Goal: Transaction & Acquisition: Purchase product/service

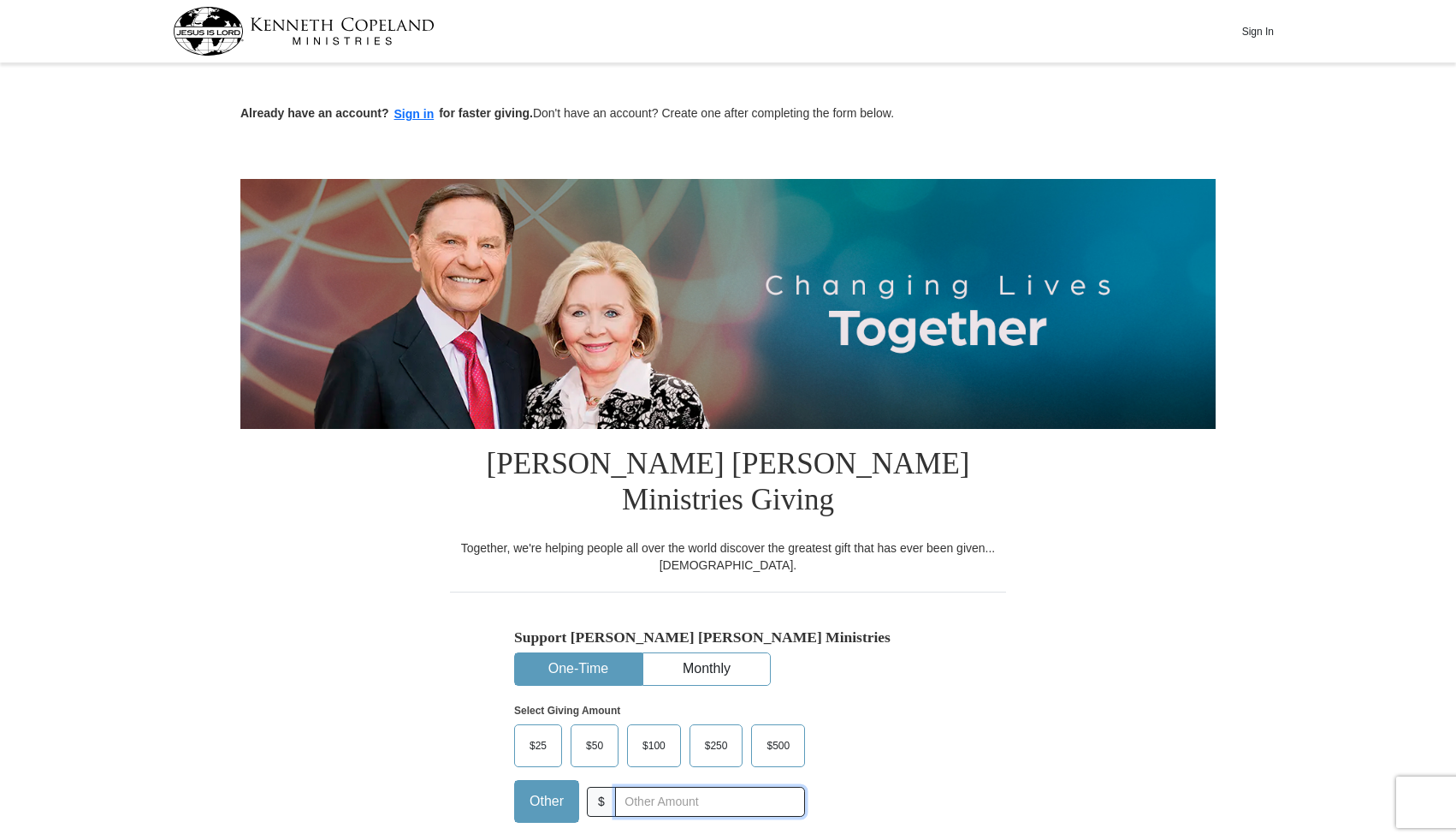
click at [646, 787] on input "text" at bounding box center [710, 802] width 190 height 30
type input "20.00"
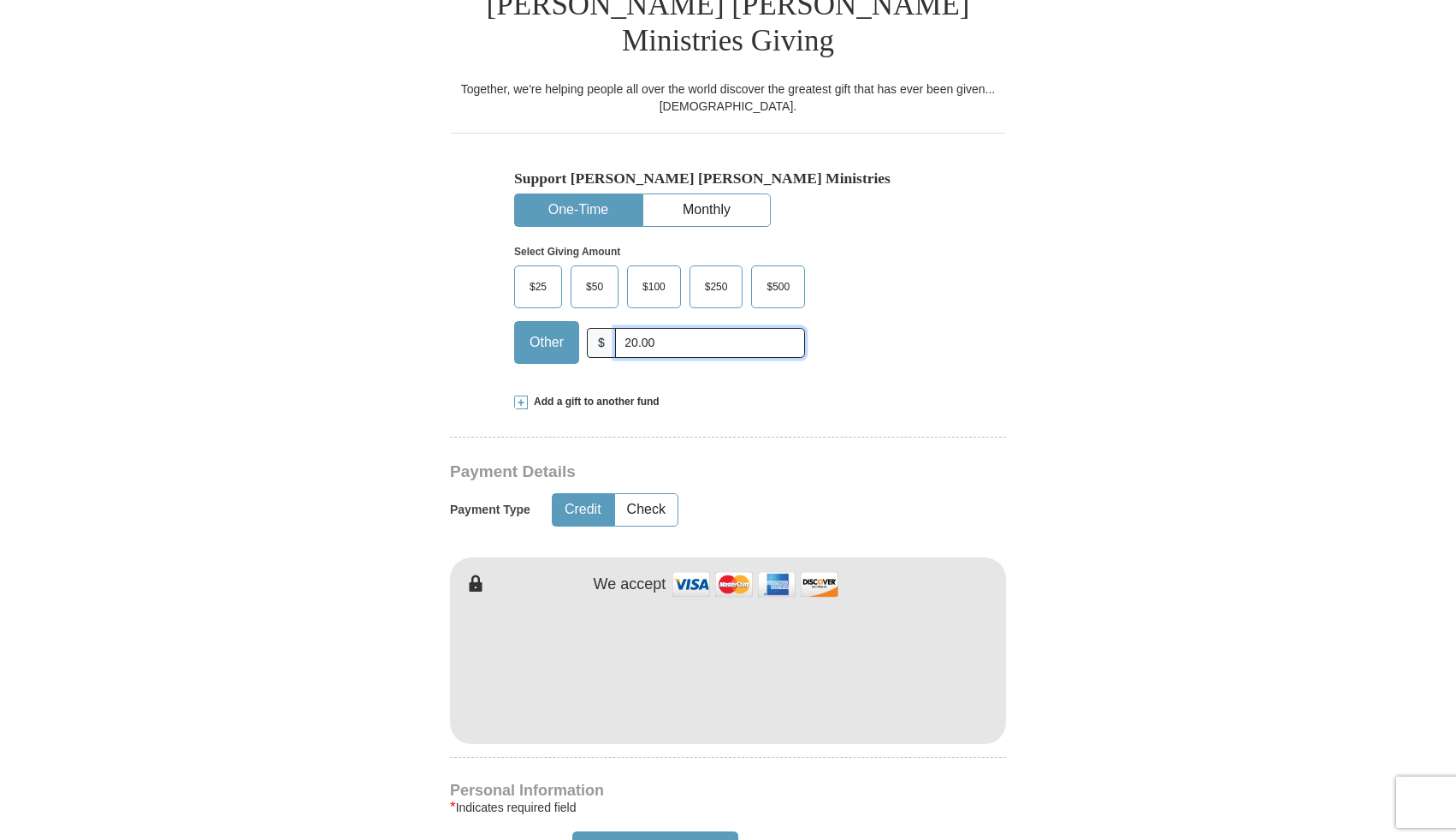
scroll to position [465, 0]
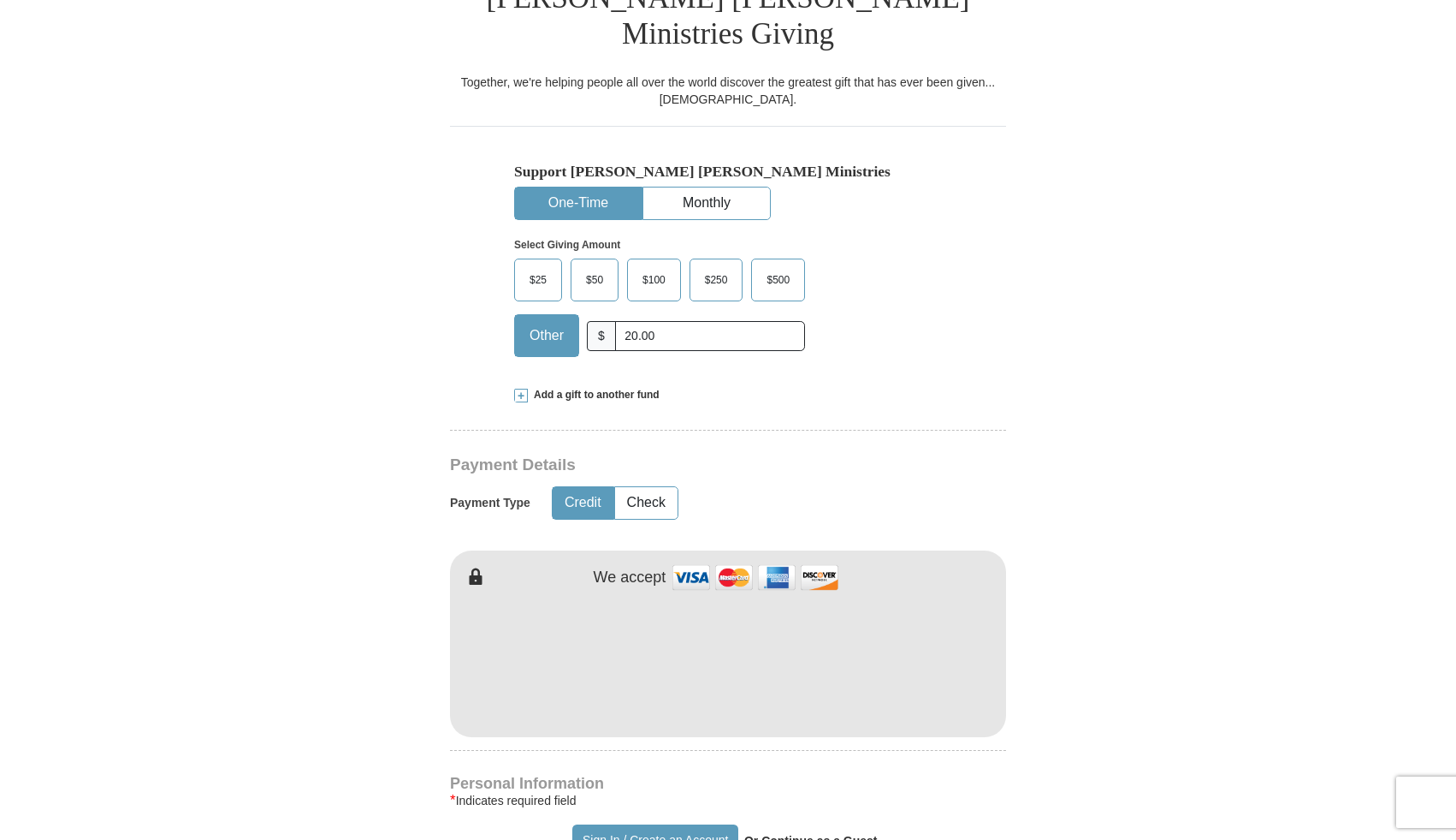
type input "[PERSON_NAME]"
type input "Woythal"
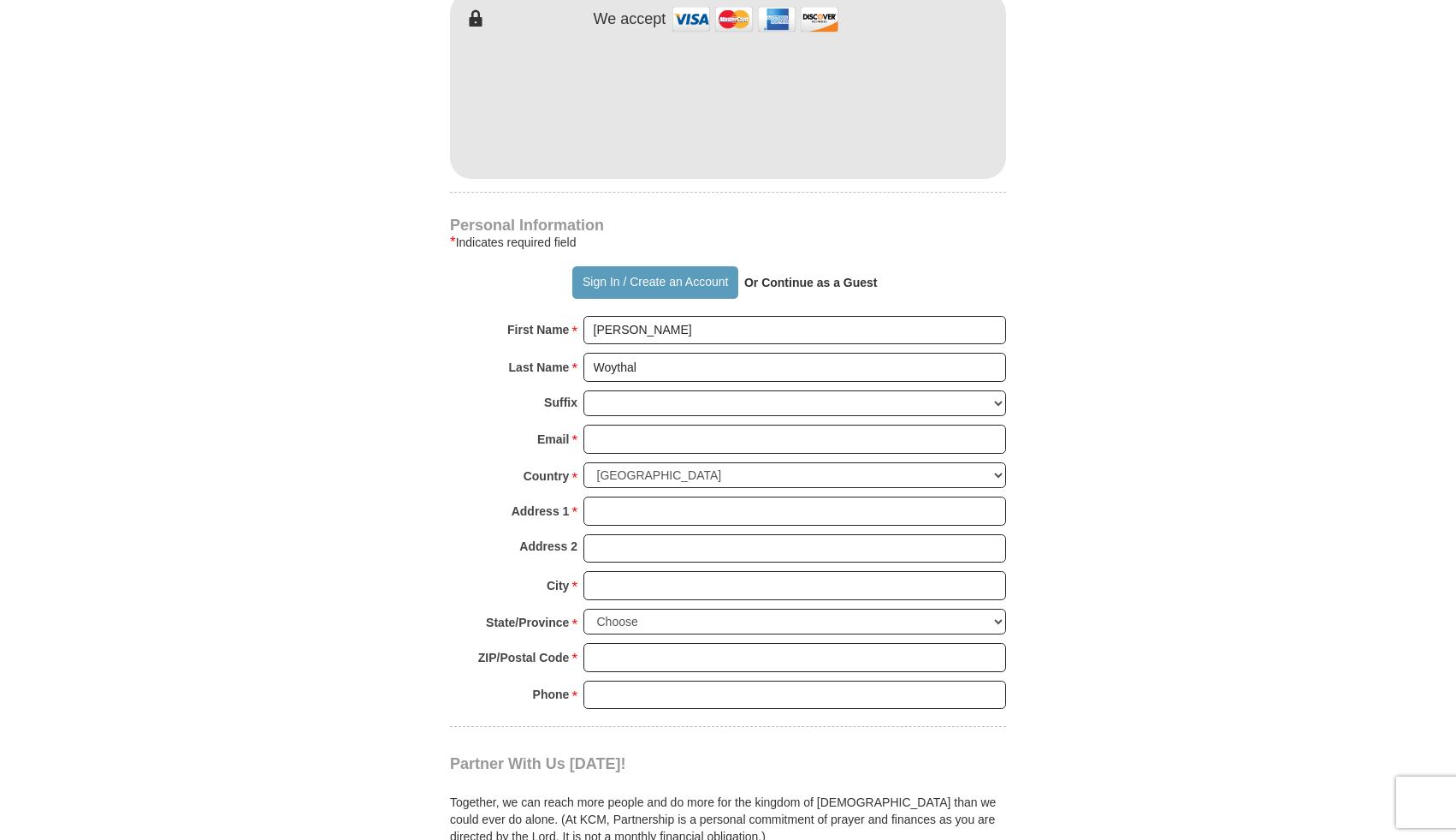
scroll to position [1141, 0]
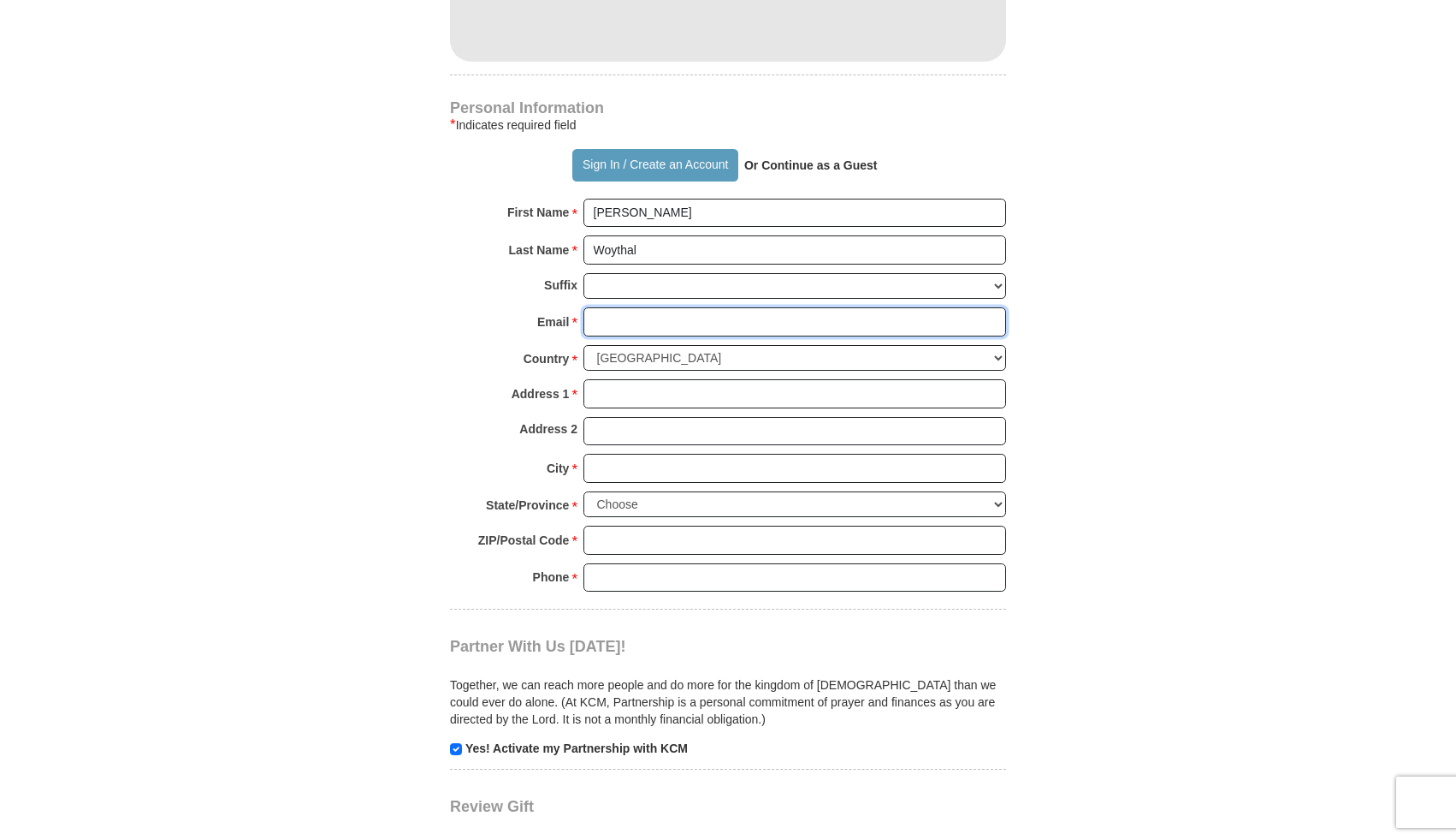
click at [695, 307] on input "Email *" at bounding box center [794, 321] width 422 height 29
type input "[EMAIL_ADDRESS][DOMAIN_NAME]"
type input "13006 Stockton Trl. Apt. #108"
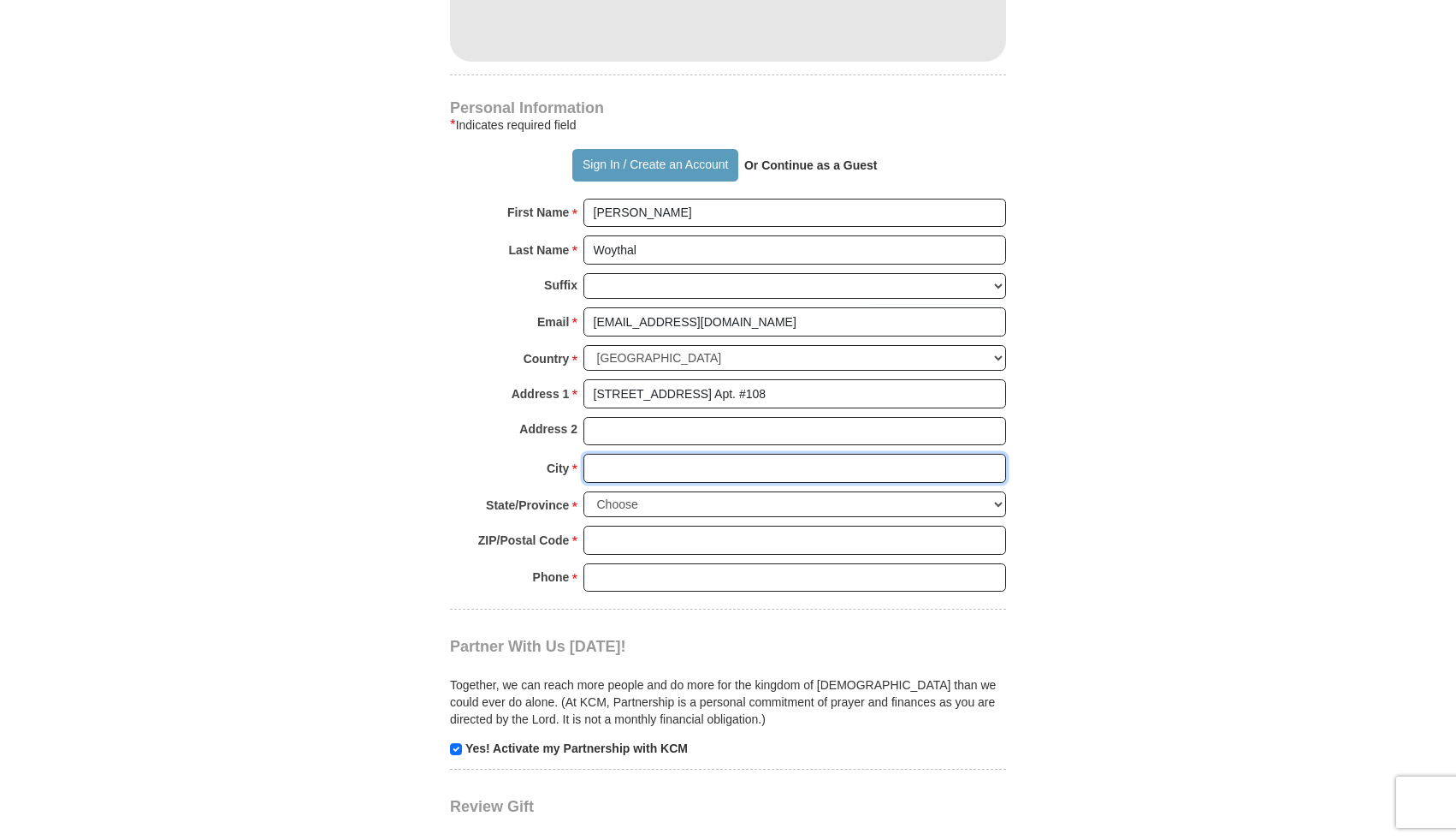
type input "BRADENTON"
select select "FL"
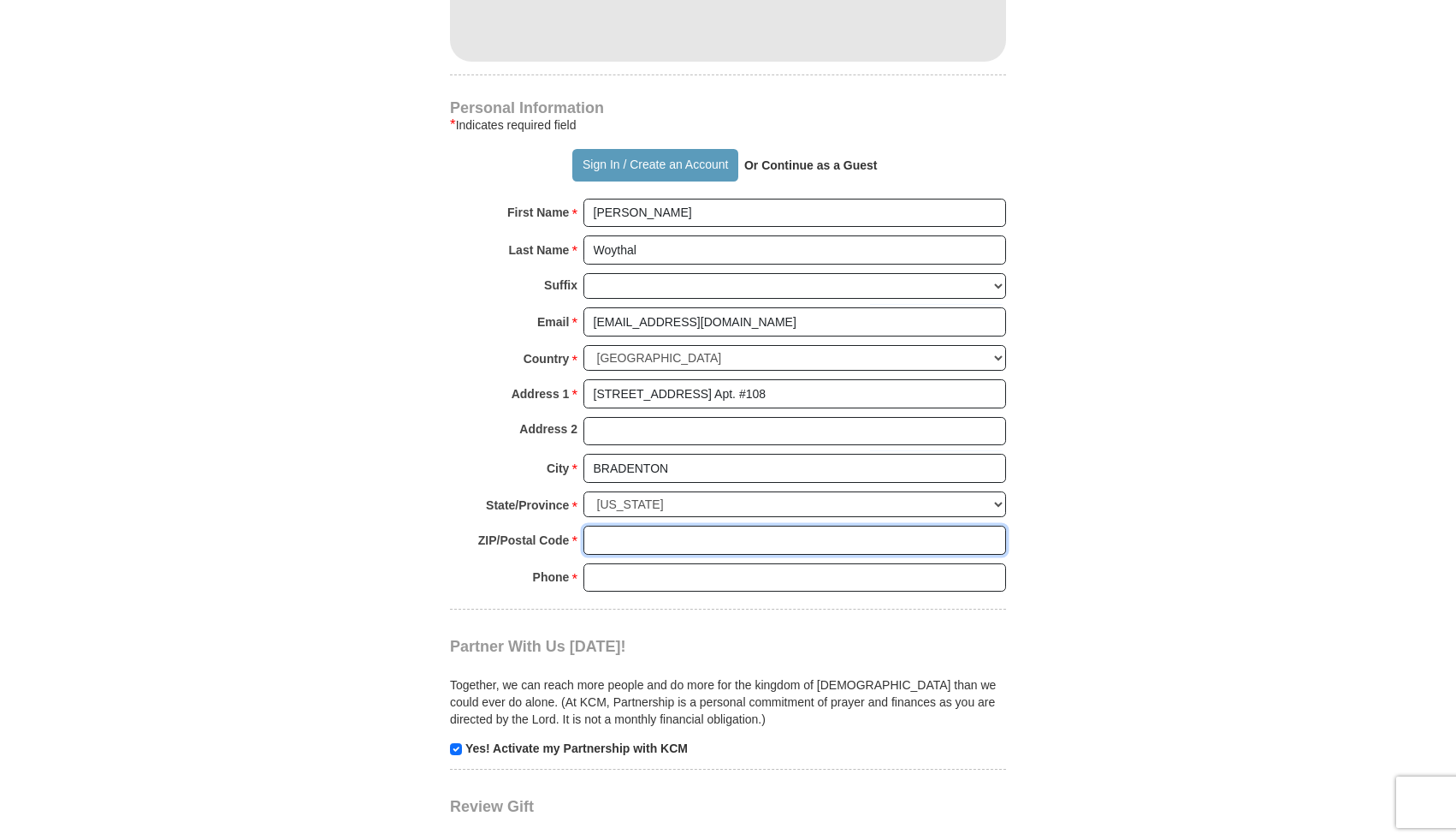
type input "34211"
type input "6415833701"
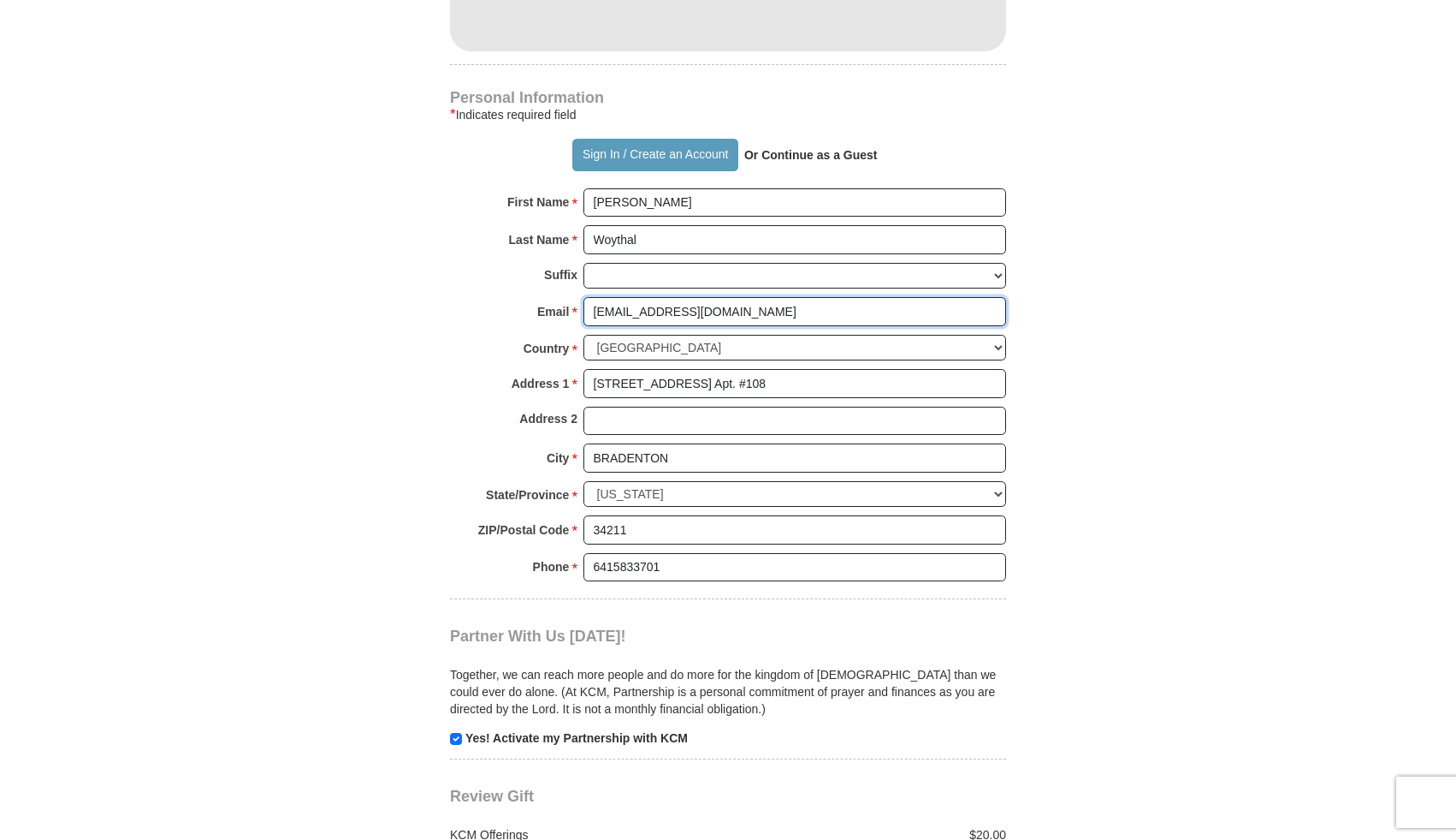
scroll to position [1152, 0]
drag, startPoint x: 721, startPoint y: 276, endPoint x: 583, endPoint y: 253, distance: 139.9
click at [583, 253] on div "Personal Information * Indicates required field Sign In / Create an Account Or …" at bounding box center [728, 344] width 556 height 508
click at [689, 296] on input "Email *" at bounding box center [794, 310] width 422 height 29
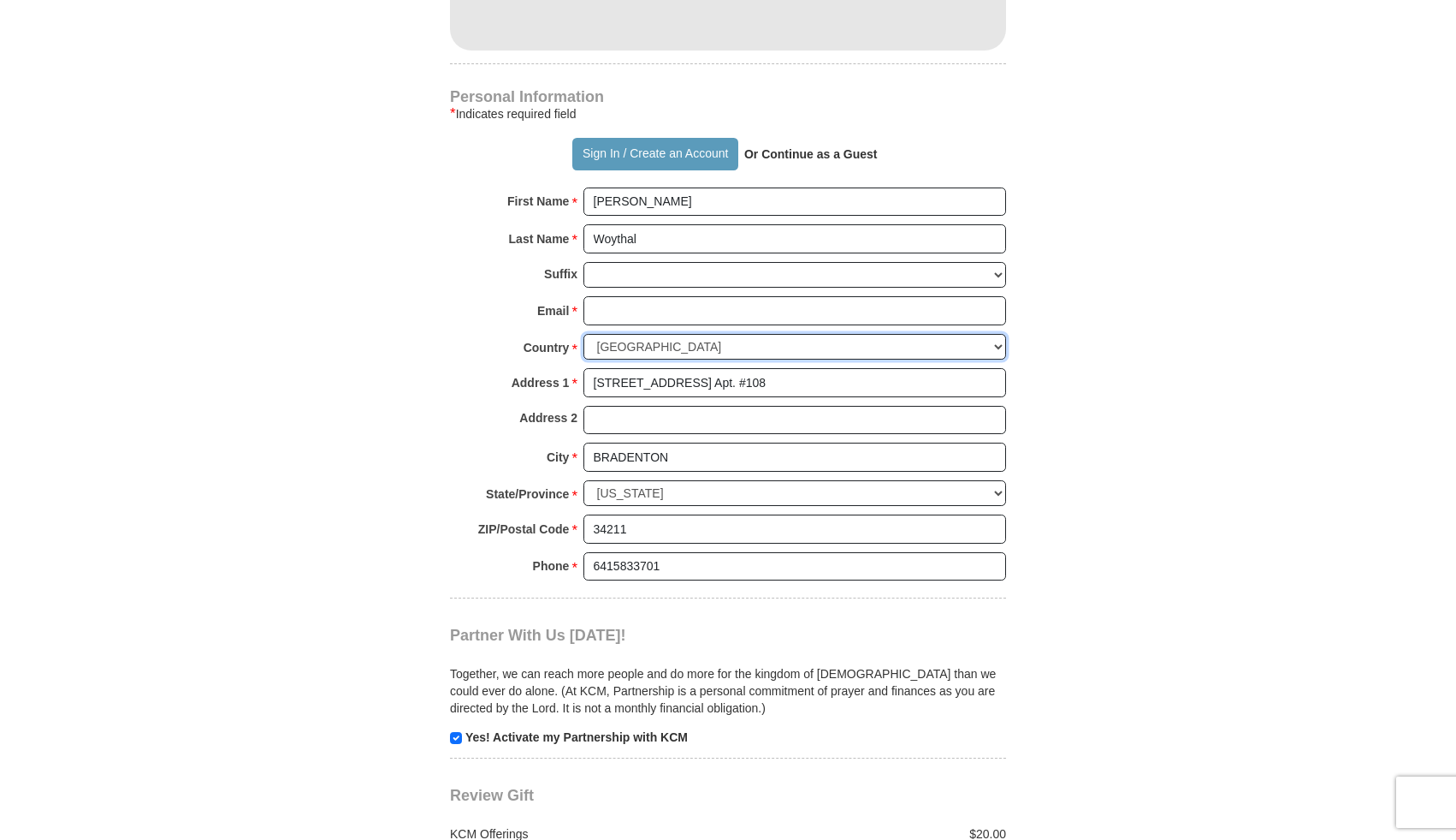
click at [824, 333] on select "[GEOGRAPHIC_DATA] [GEOGRAPHIC_DATA] [GEOGRAPHIC_DATA] [GEOGRAPHIC_DATA] [GEOGRA…" at bounding box center [794, 346] width 422 height 26
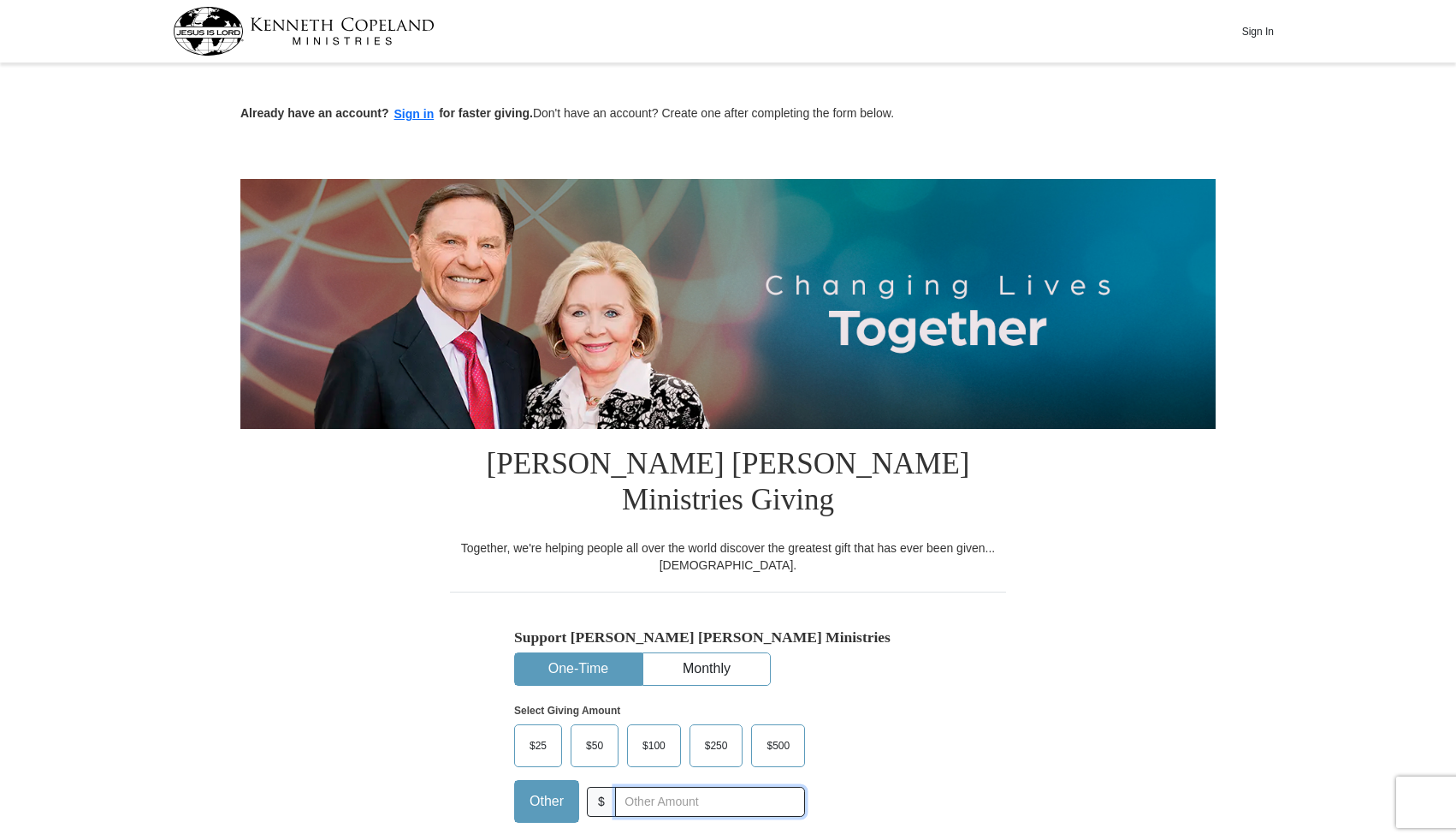
click at [661, 787] on input "text" at bounding box center [710, 802] width 190 height 30
type input "20.00"
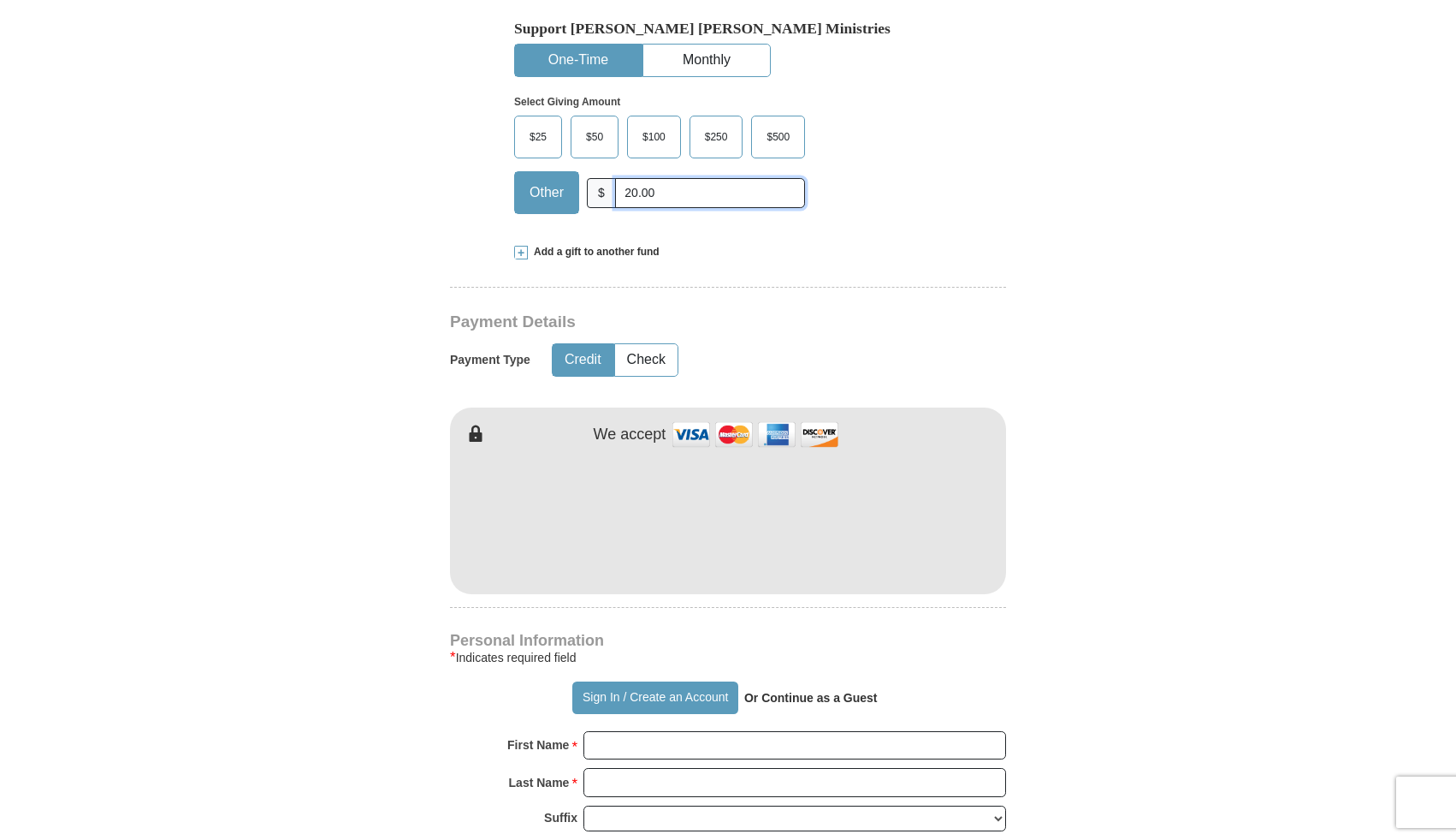
scroll to position [599, 0]
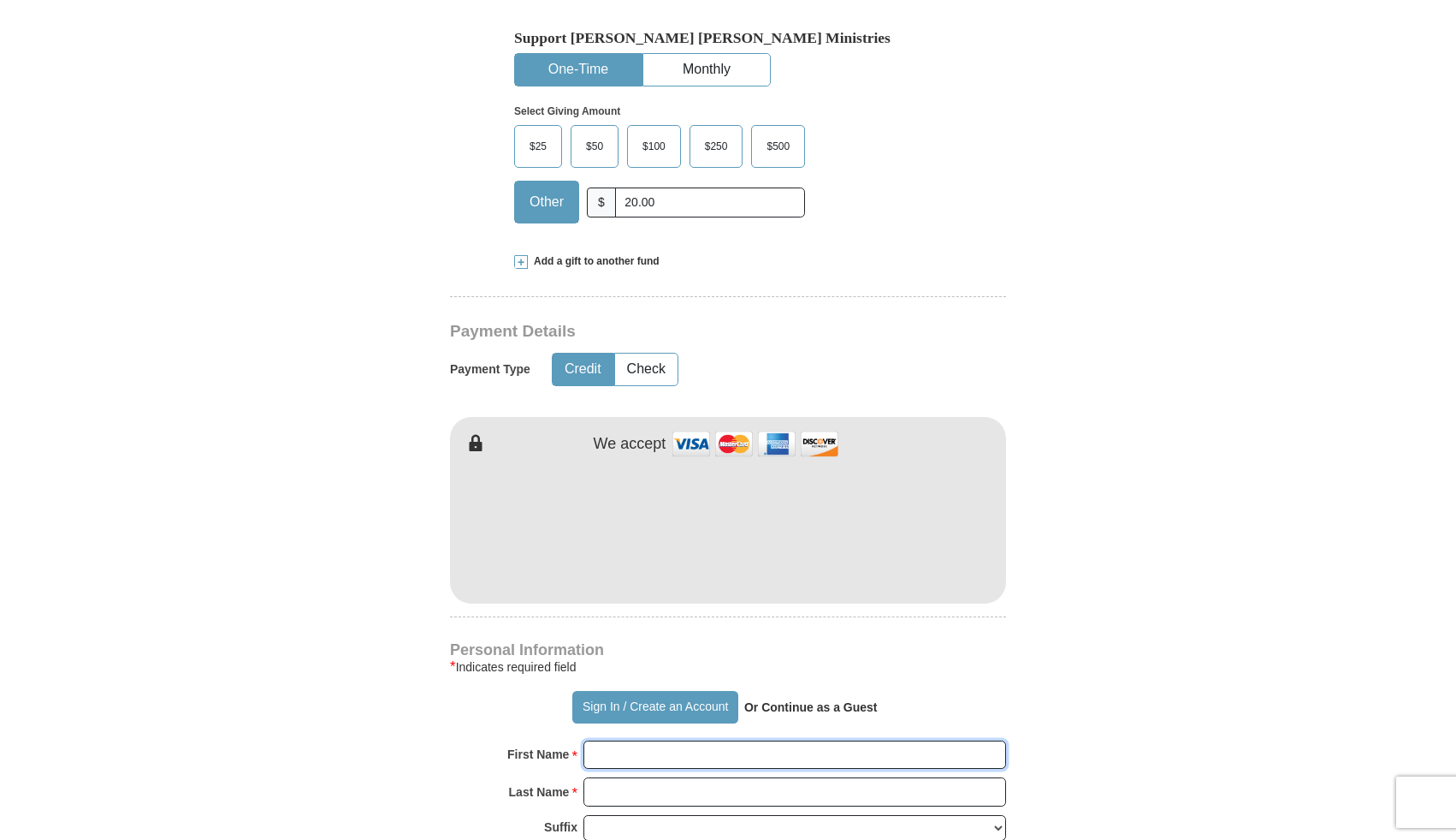
type input "[PERSON_NAME]"
type input "Woythal"
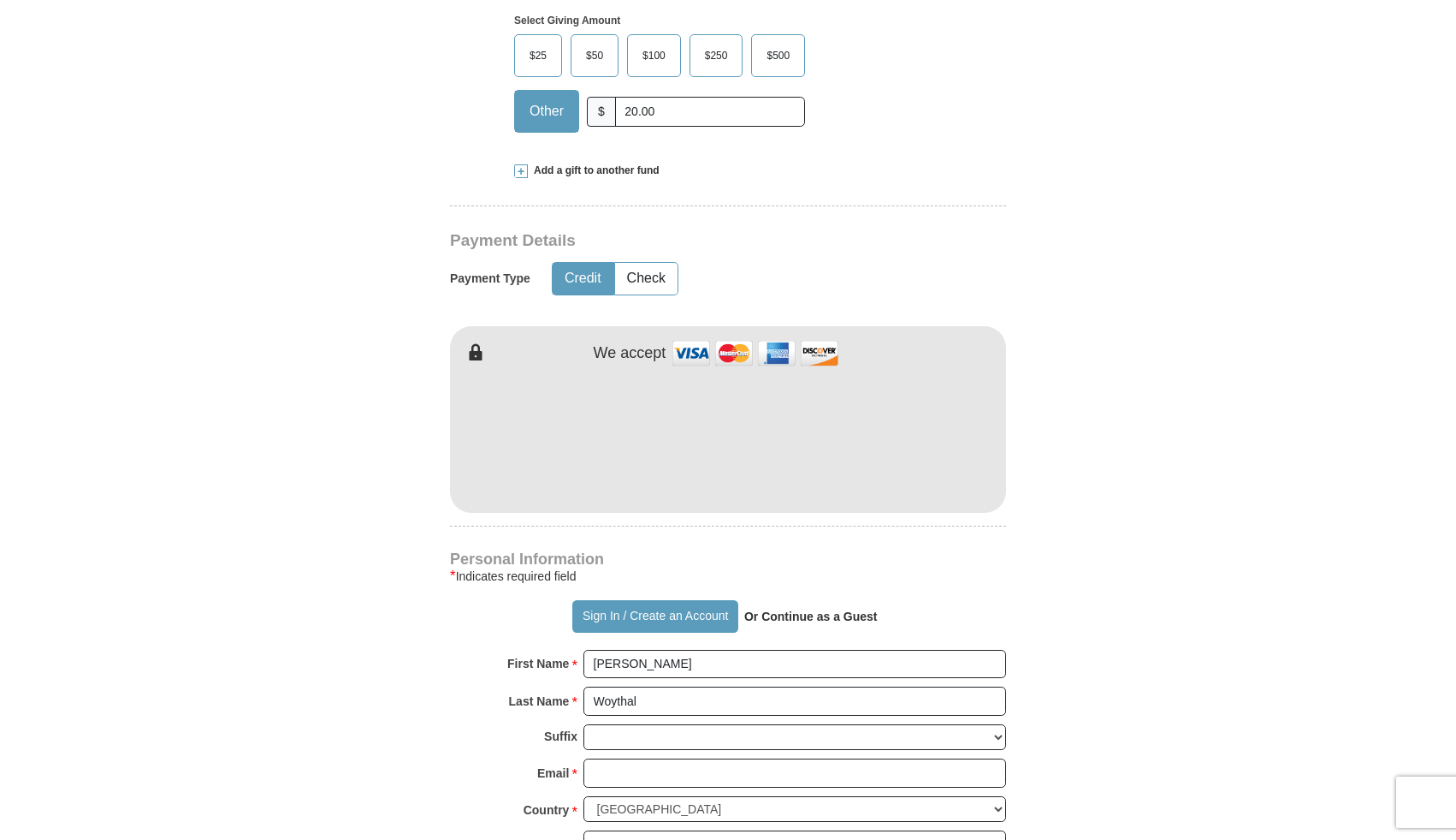
scroll to position [739, 0]
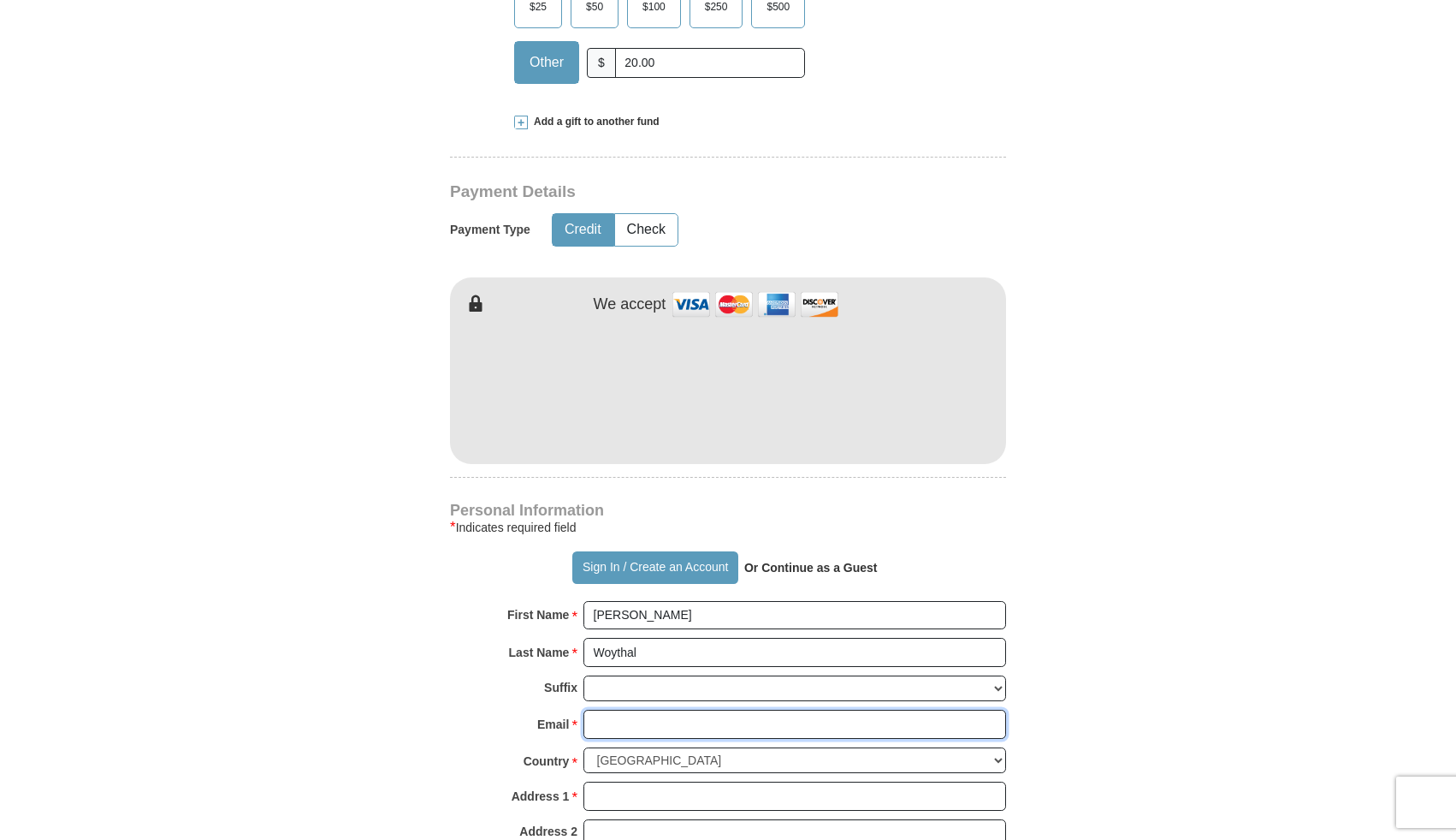
click at [646, 710] on input "Email *" at bounding box center [794, 724] width 422 height 29
type input "[EMAIL_ADDRESS][DOMAIN_NAME]"
type input "[STREET_ADDRESS]"
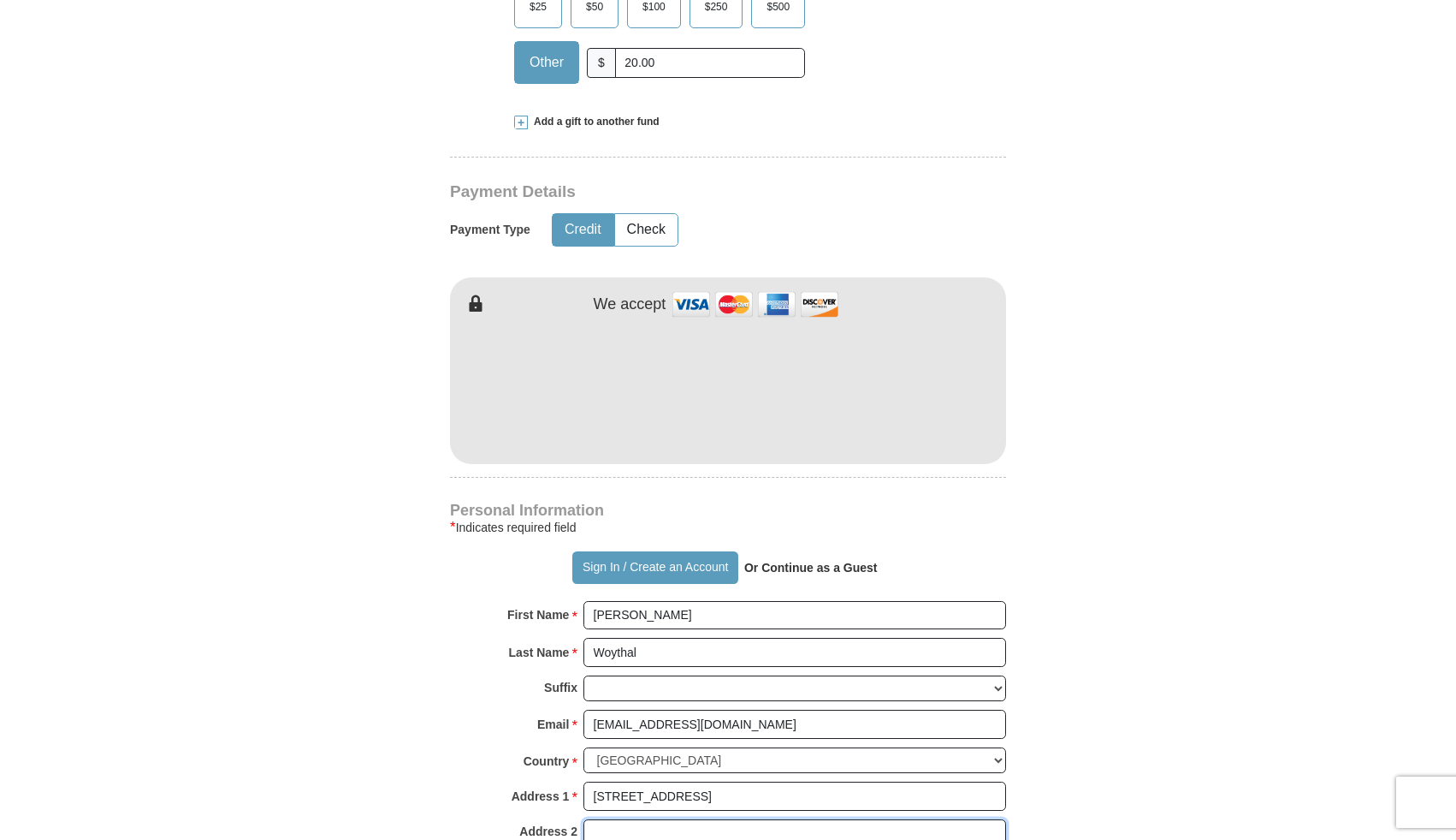
type input "Apt. 2163"
type input "[GEOGRAPHIC_DATA]"
select select "NV"
type input "89129"
type input "6415833701"
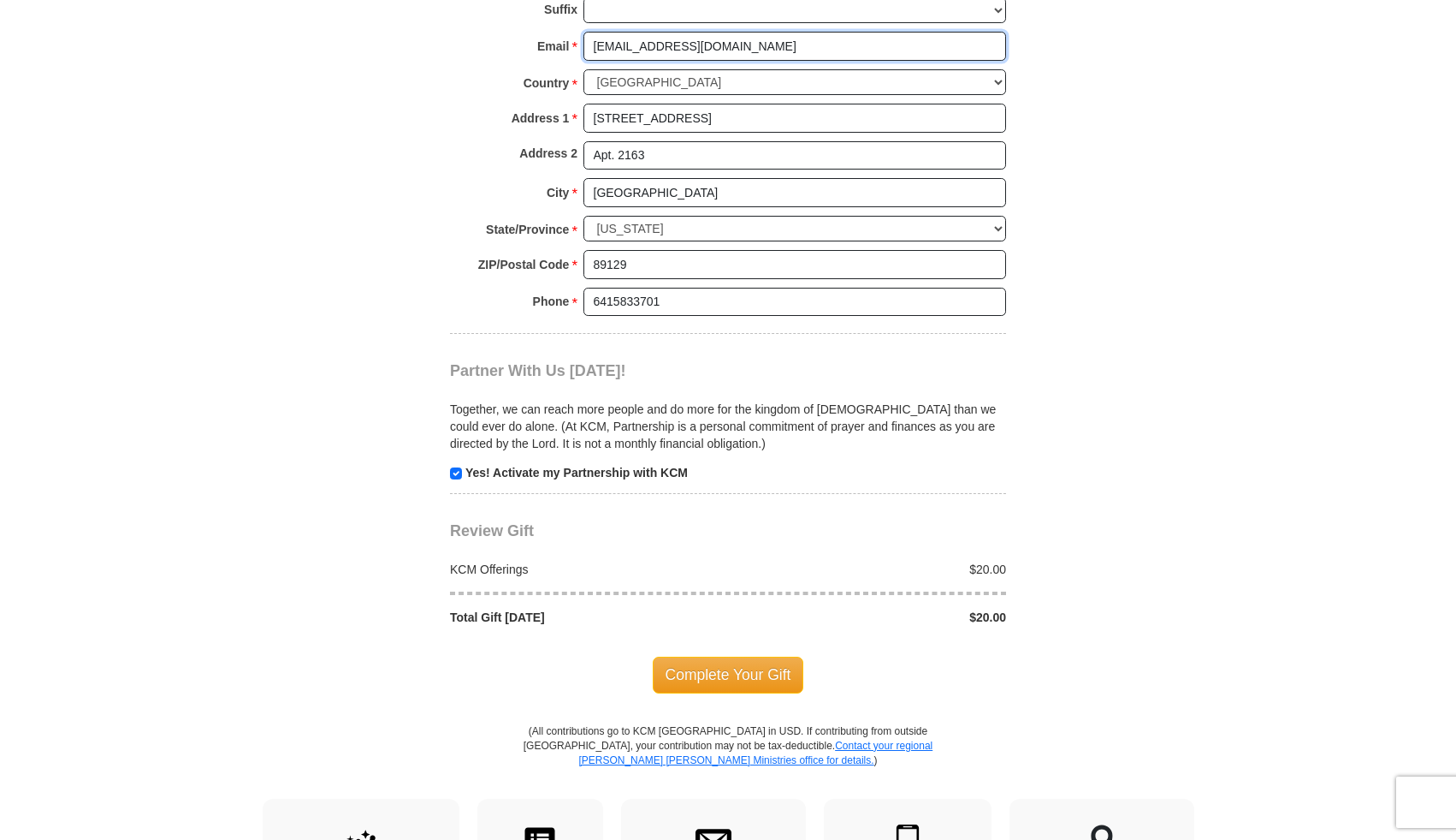
scroll to position [1437, 0]
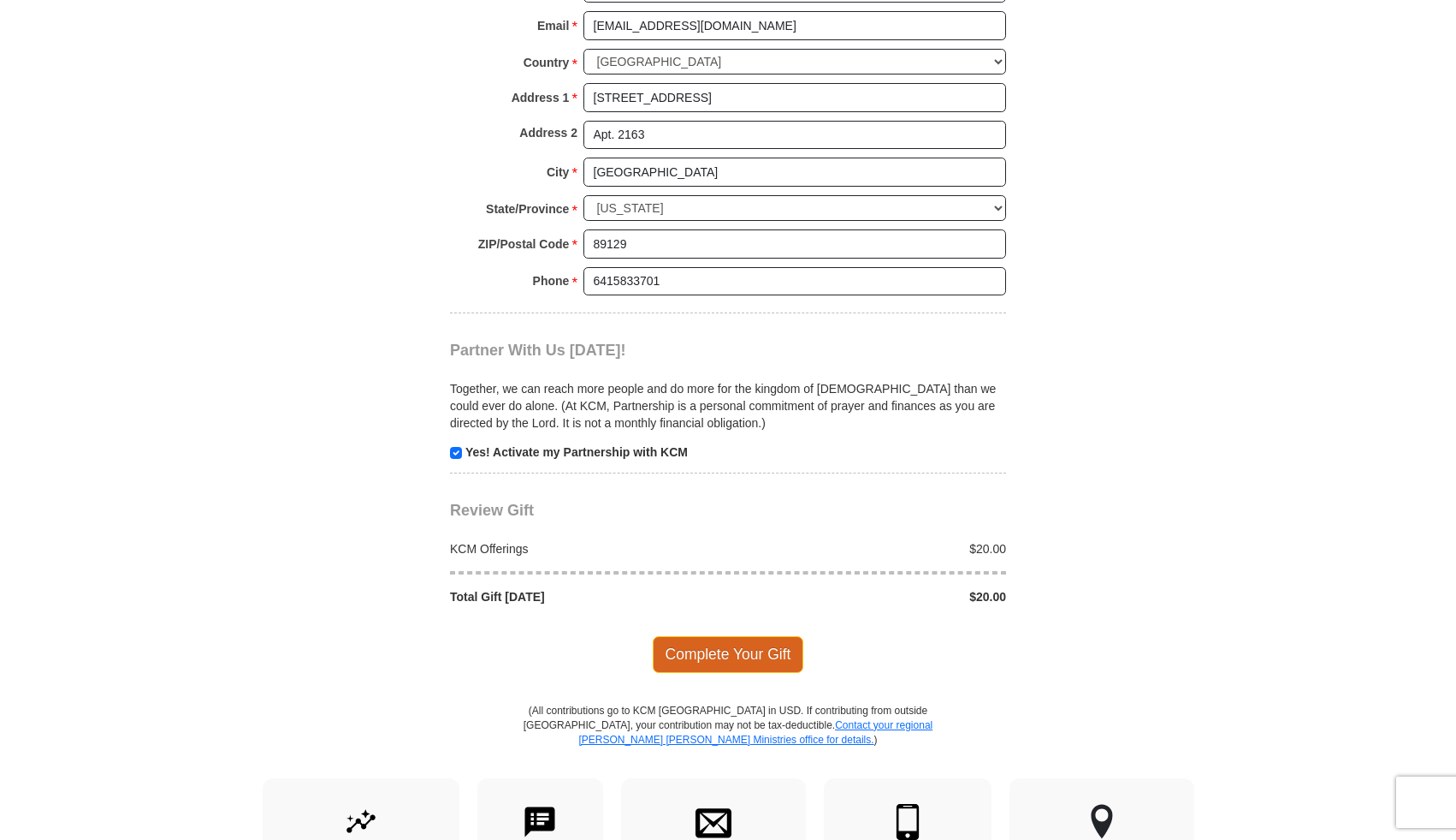
click at [759, 636] on span "Complete Your Gift" at bounding box center [728, 654] width 152 height 36
